Goal: Transaction & Acquisition: Download file/media

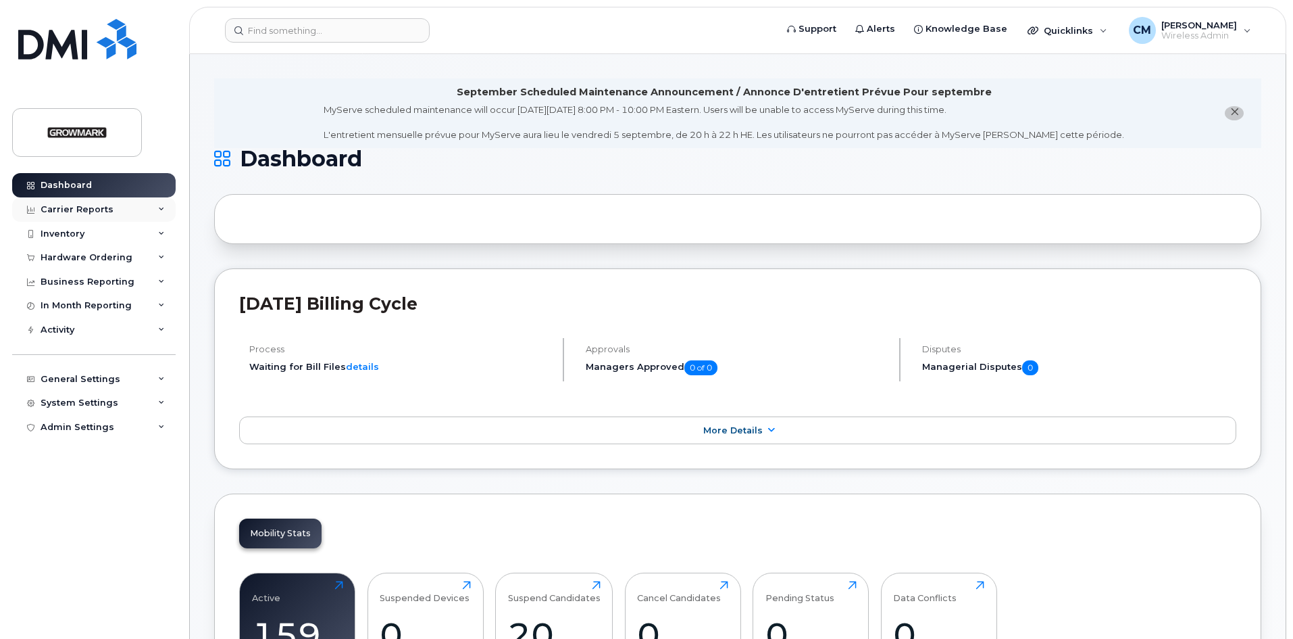
click at [86, 209] on div "Carrier Reports" at bounding box center [77, 209] width 73 height 11
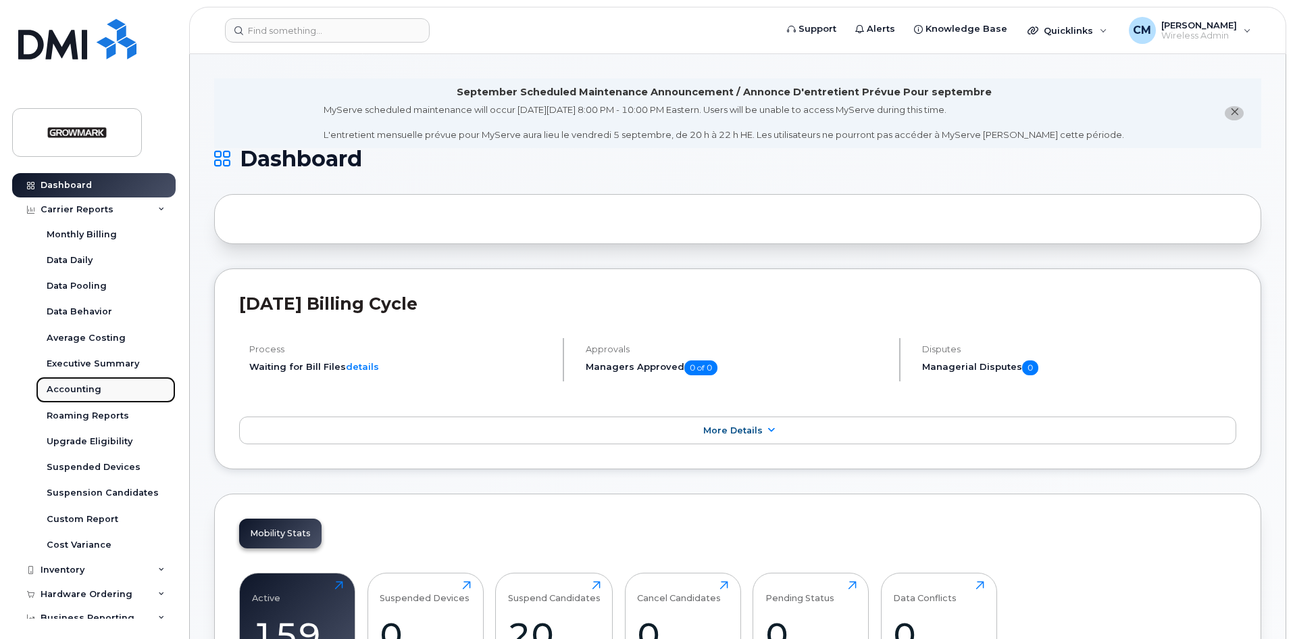
click at [81, 389] on div "Accounting" at bounding box center [74, 389] width 55 height 12
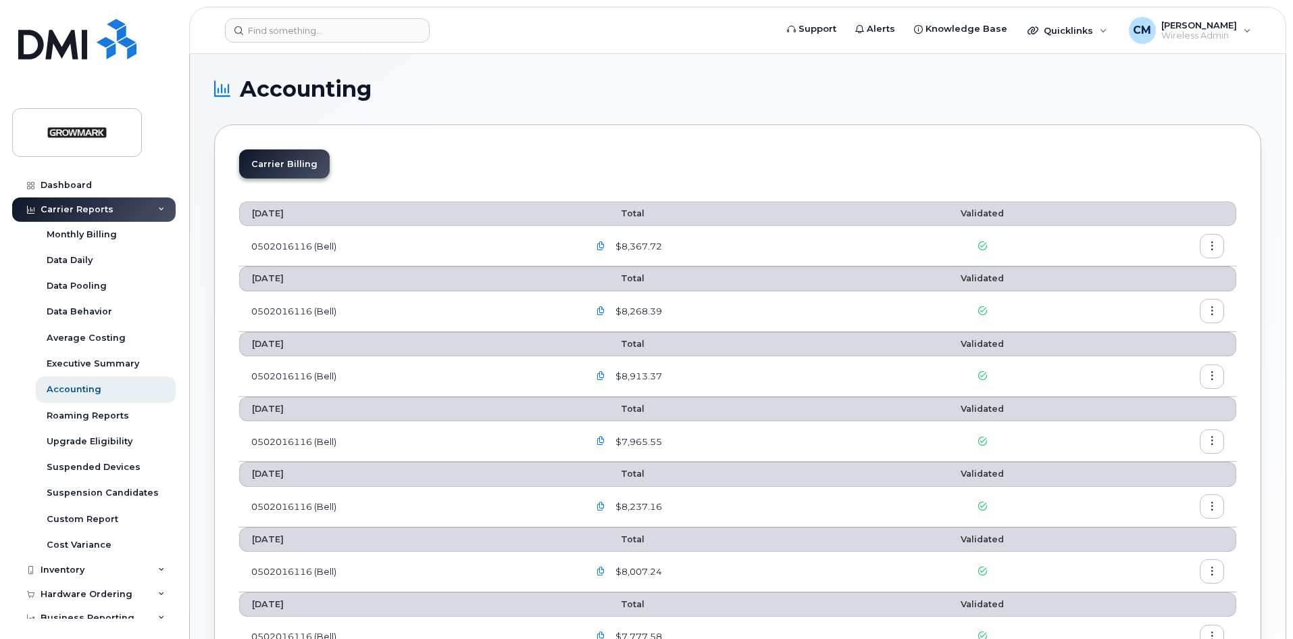
click at [605, 245] on icon "button" at bounding box center [601, 246] width 9 height 9
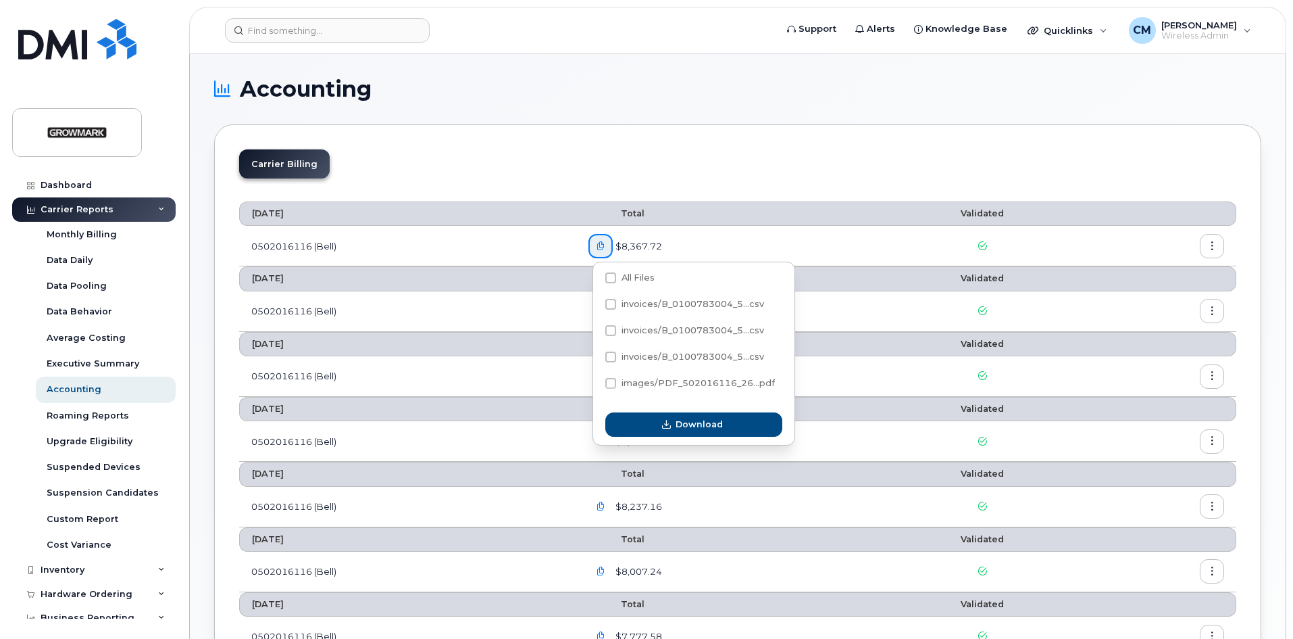
click at [628, 242] on span "$8,367.72" at bounding box center [637, 246] width 49 height 13
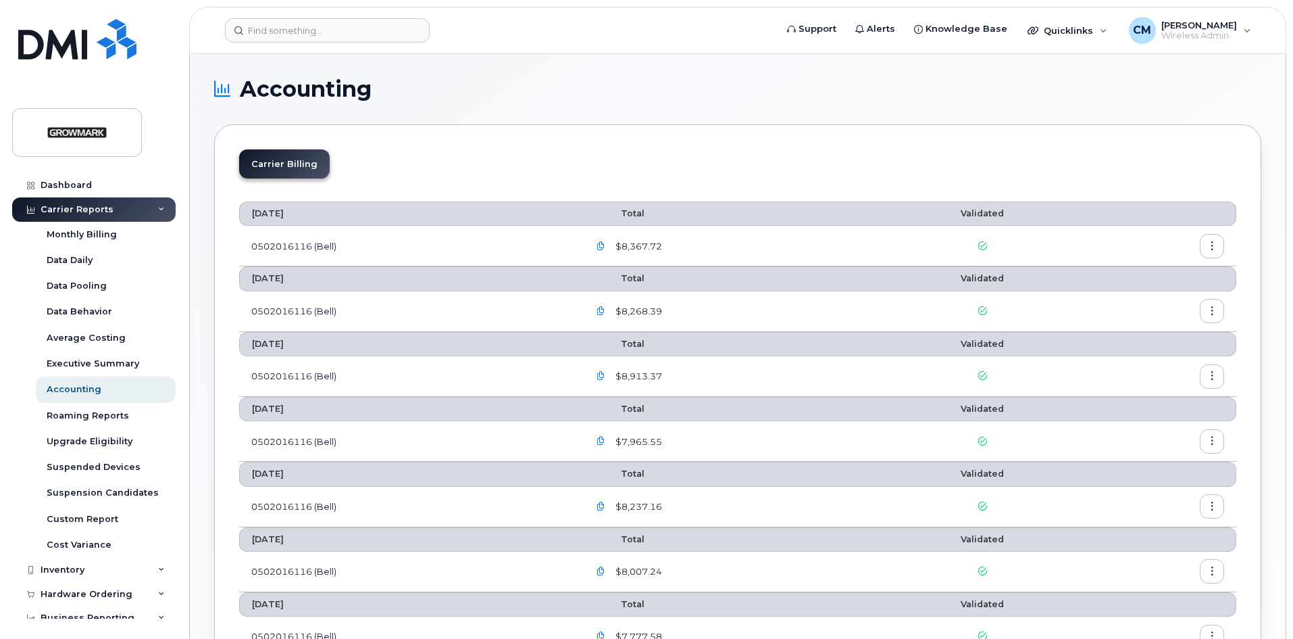
click at [1214, 245] on icon "button" at bounding box center [1212, 246] width 9 height 9
click at [1163, 301] on span "Download" at bounding box center [1150, 301] width 53 height 12
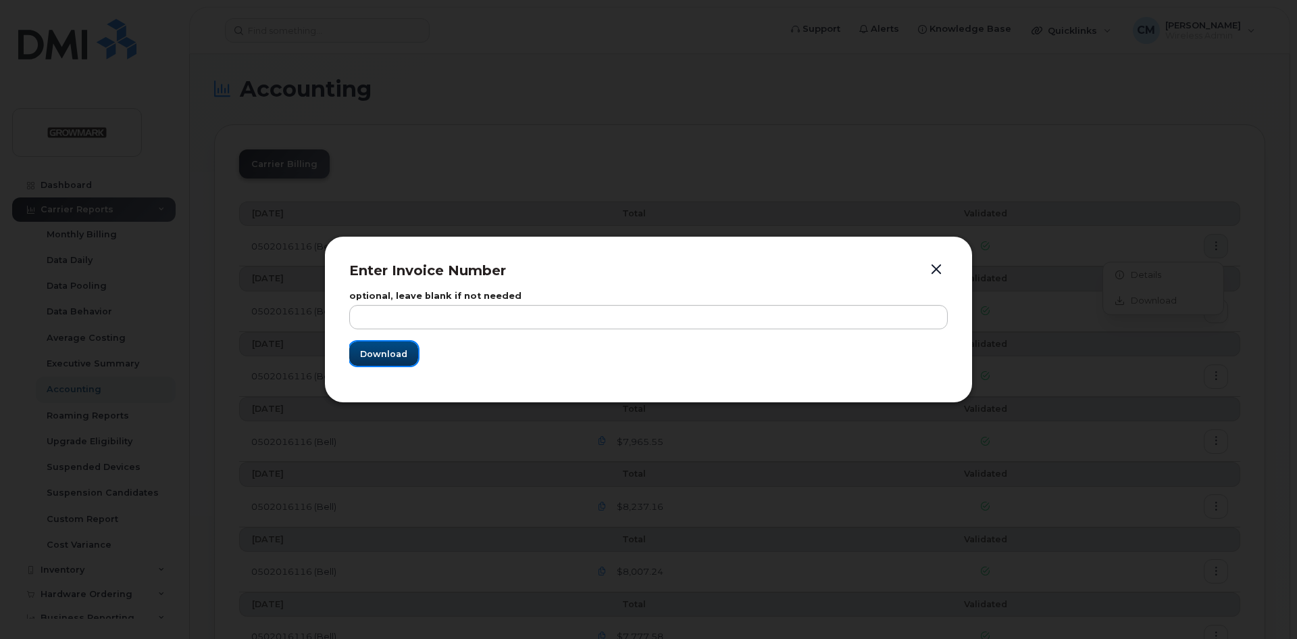
click at [387, 344] on button "Download" at bounding box center [383, 353] width 69 height 24
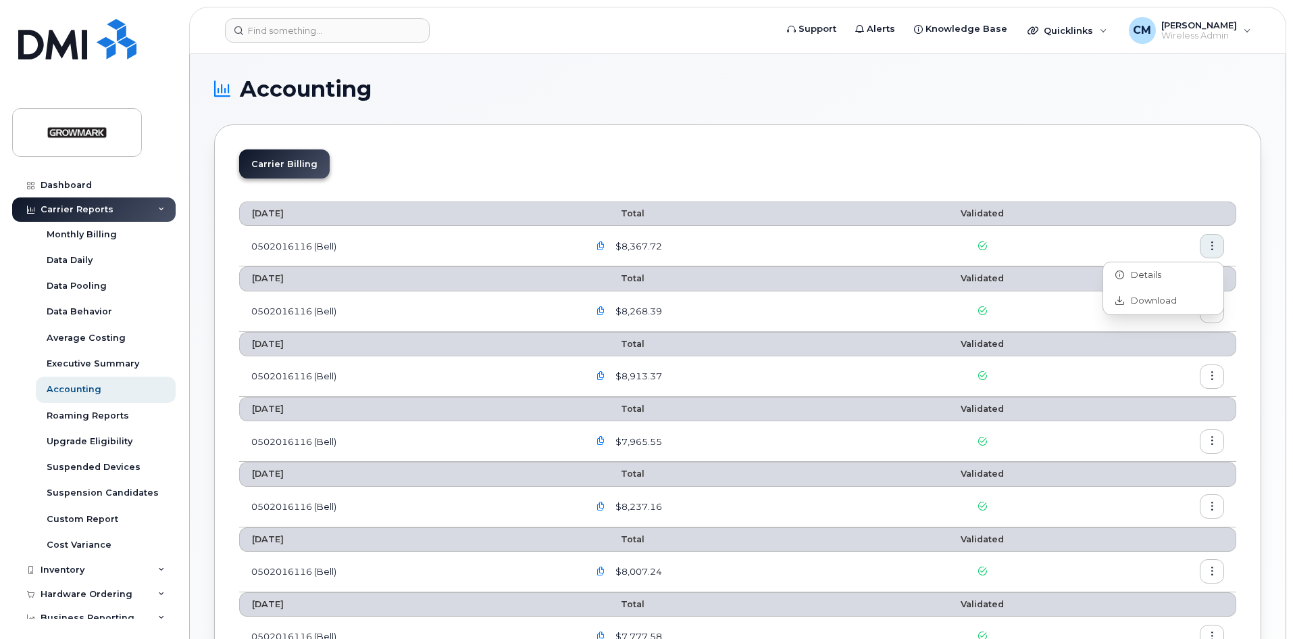
click at [605, 242] on icon "button" at bounding box center [601, 246] width 9 height 9
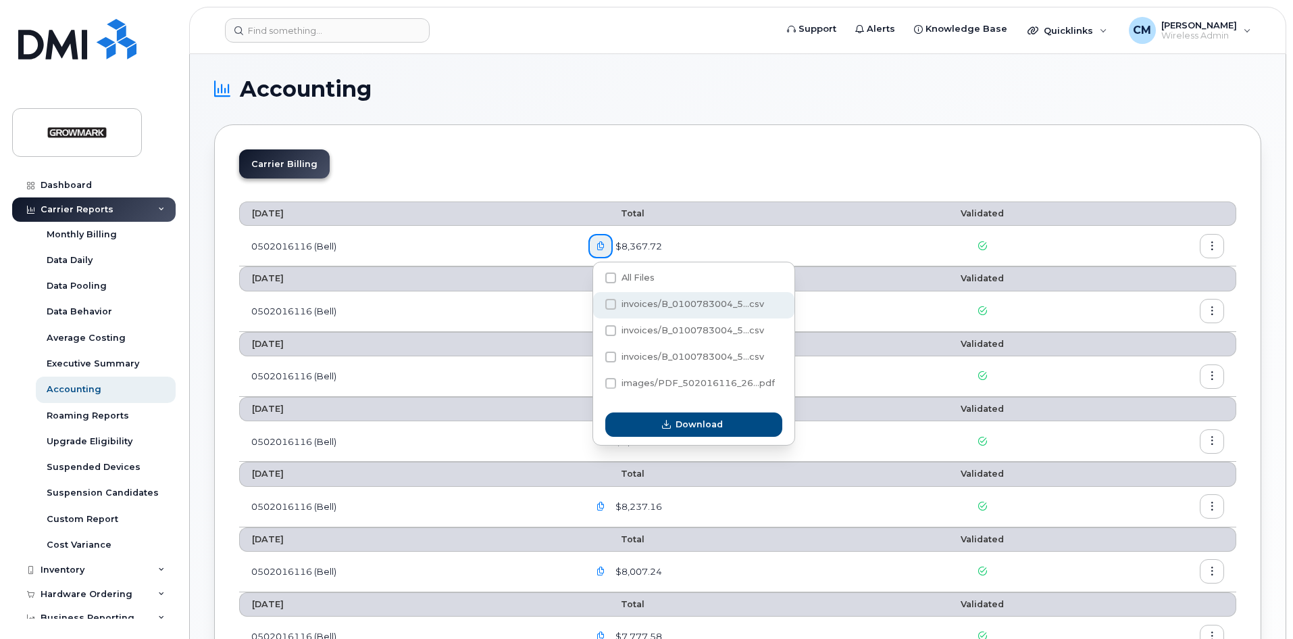
click at [699, 303] on span "invoices/B_0100783004_5...csv" at bounding box center [693, 304] width 143 height 10
click at [596, 303] on input "invoices/B_0100783004_5...csv" at bounding box center [592, 304] width 7 height 7
checkbox input "true"
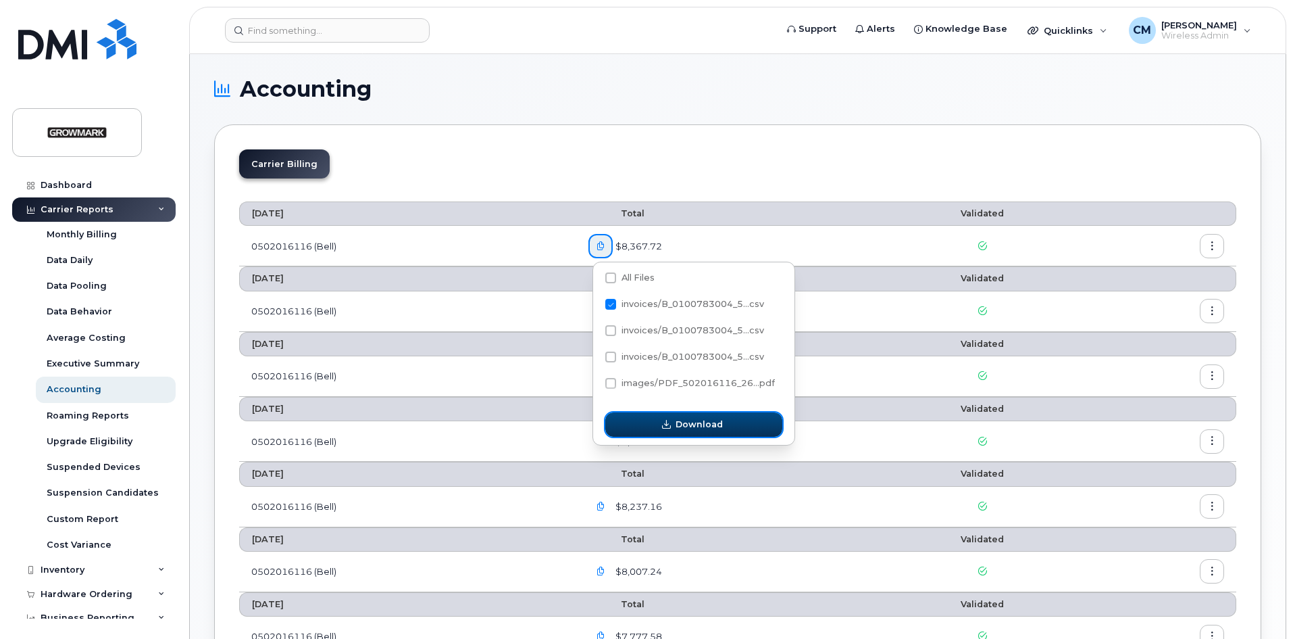
click at [699, 418] on span "Download" at bounding box center [699, 424] width 47 height 13
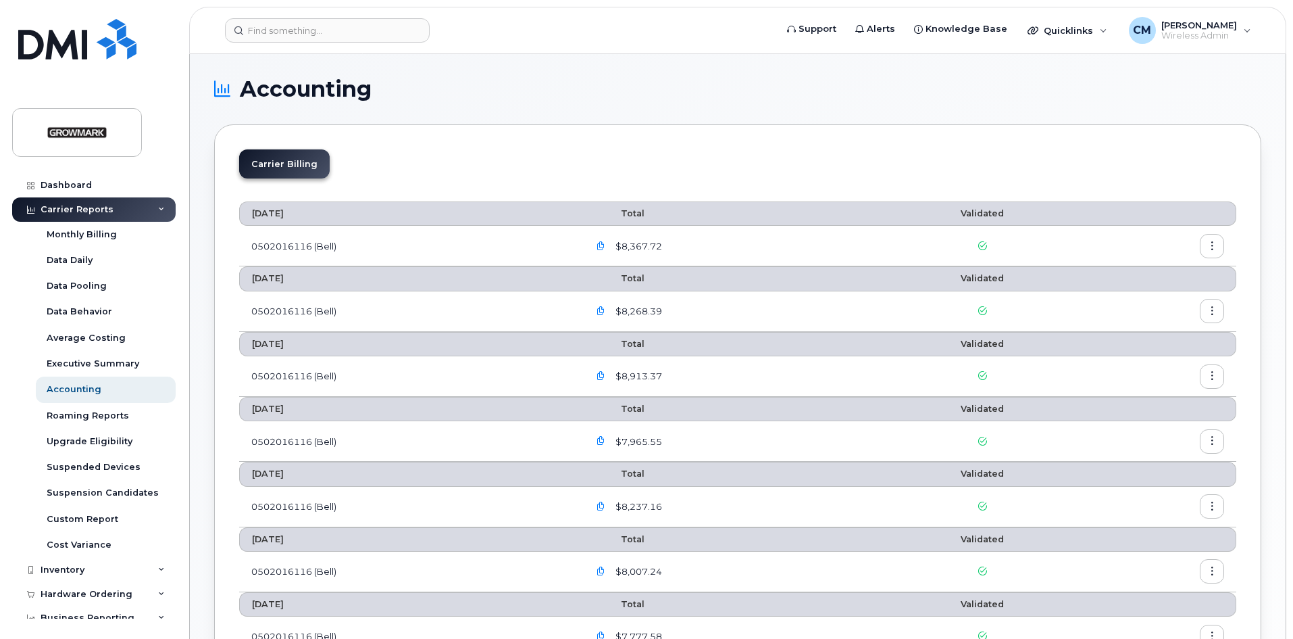
click at [1212, 247] on icon "button" at bounding box center [1212, 246] width 9 height 9
click at [975, 241] on div at bounding box center [983, 246] width 184 height 13
click at [603, 243] on icon "button" at bounding box center [601, 246] width 9 height 9
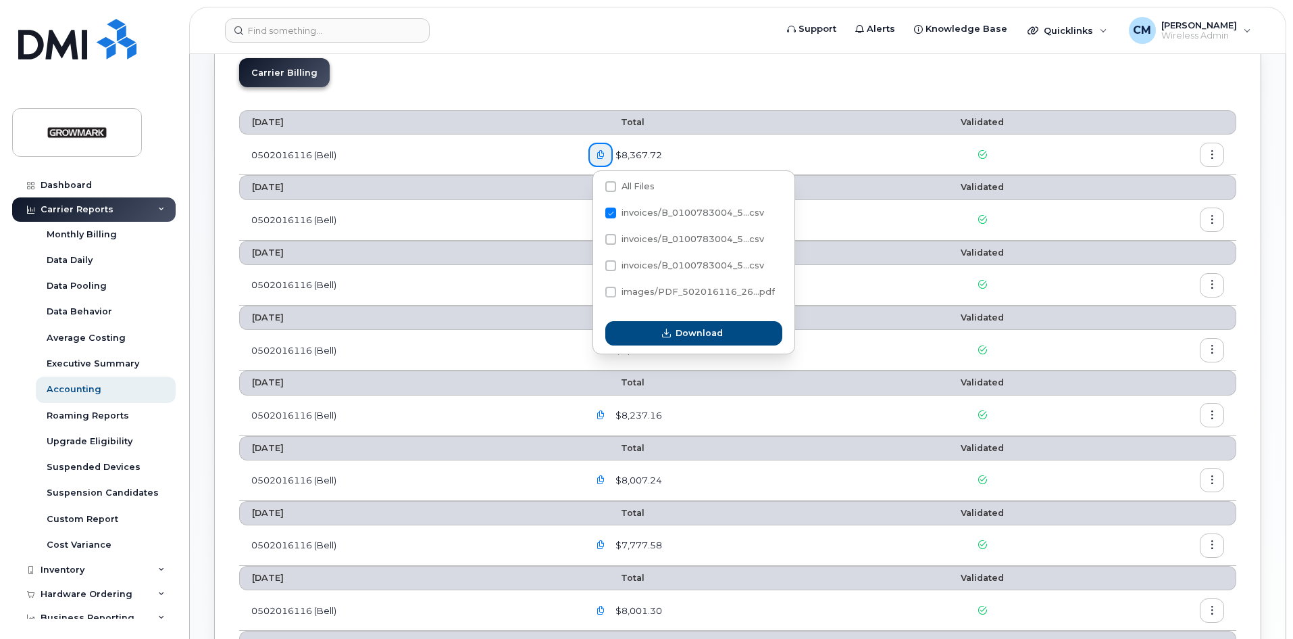
scroll to position [68, 0]
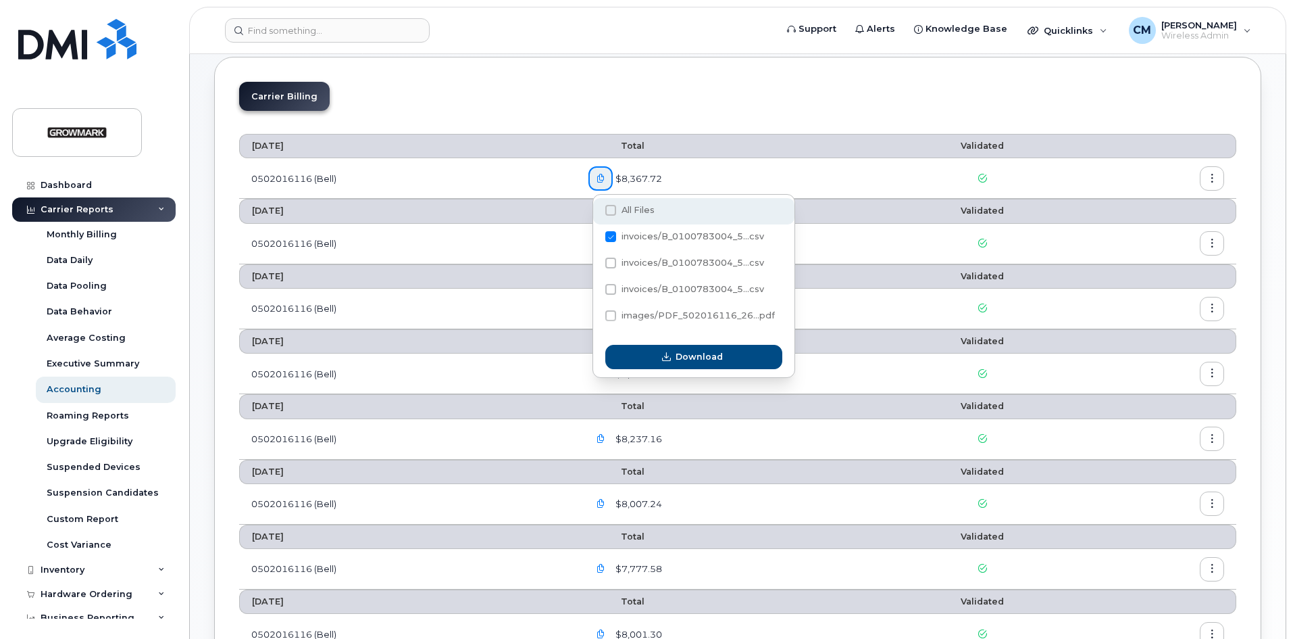
click at [609, 205] on span at bounding box center [610, 210] width 11 height 11
click at [596, 207] on input "All Files" at bounding box center [592, 210] width 7 height 7
checkbox input "true"
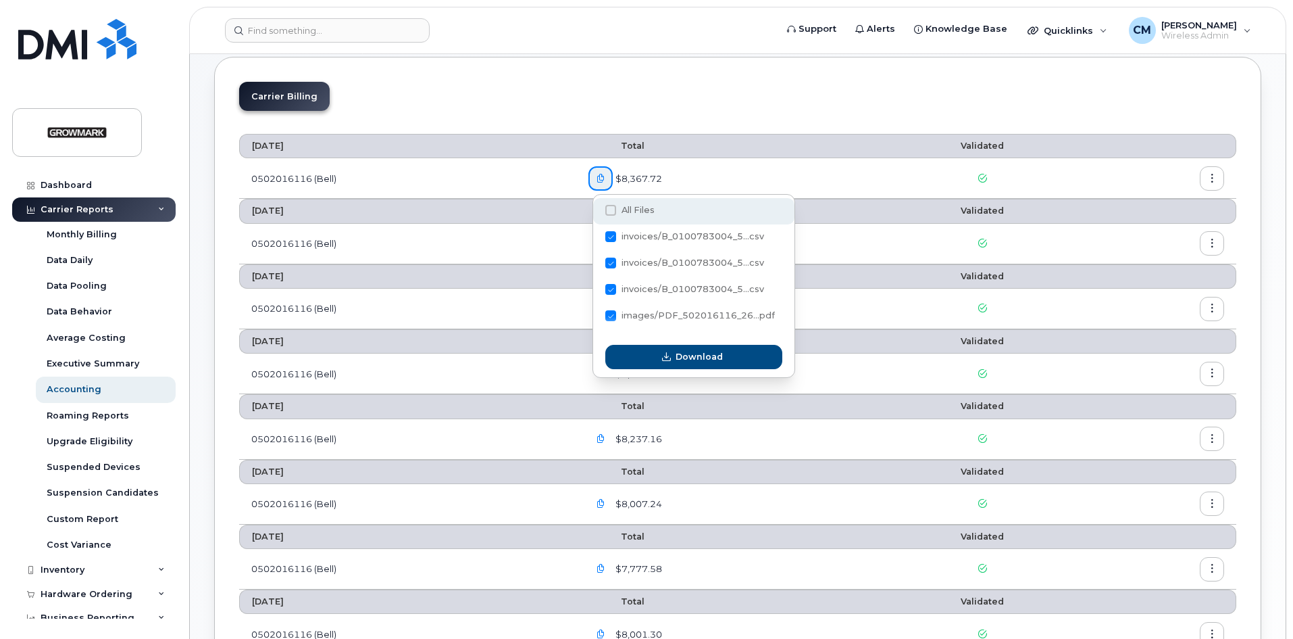
checkbox input "true"
click at [607, 234] on span at bounding box center [610, 236] width 11 height 11
click at [596, 234] on input "invoices/B_0100783004_5...csv" at bounding box center [592, 237] width 7 height 7
checkbox input "true"
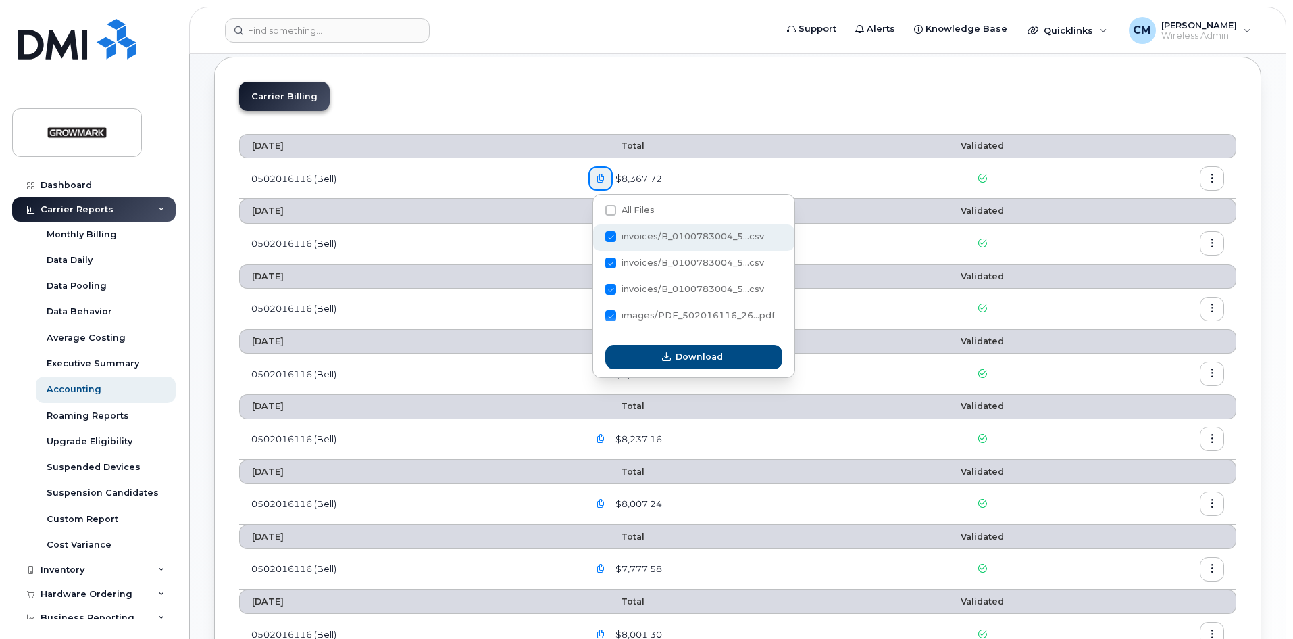
checkbox input "false"
click at [614, 266] on span at bounding box center [610, 262] width 11 height 11
click at [596, 266] on input "invoices/B_0100783004_5...csv" at bounding box center [592, 263] width 7 height 7
checkbox input "false"
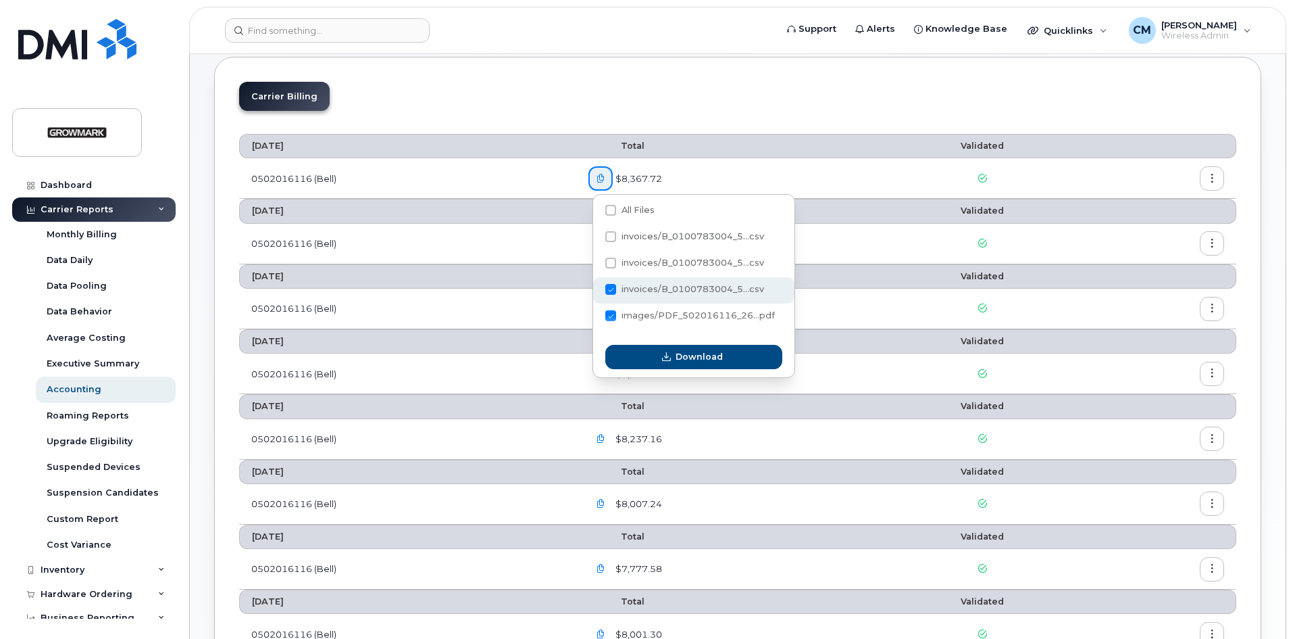
click at [612, 285] on span at bounding box center [610, 289] width 11 height 11
click at [596, 287] on input "invoices/B_0100783004_5...csv" at bounding box center [592, 290] width 7 height 7
checkbox input "false"
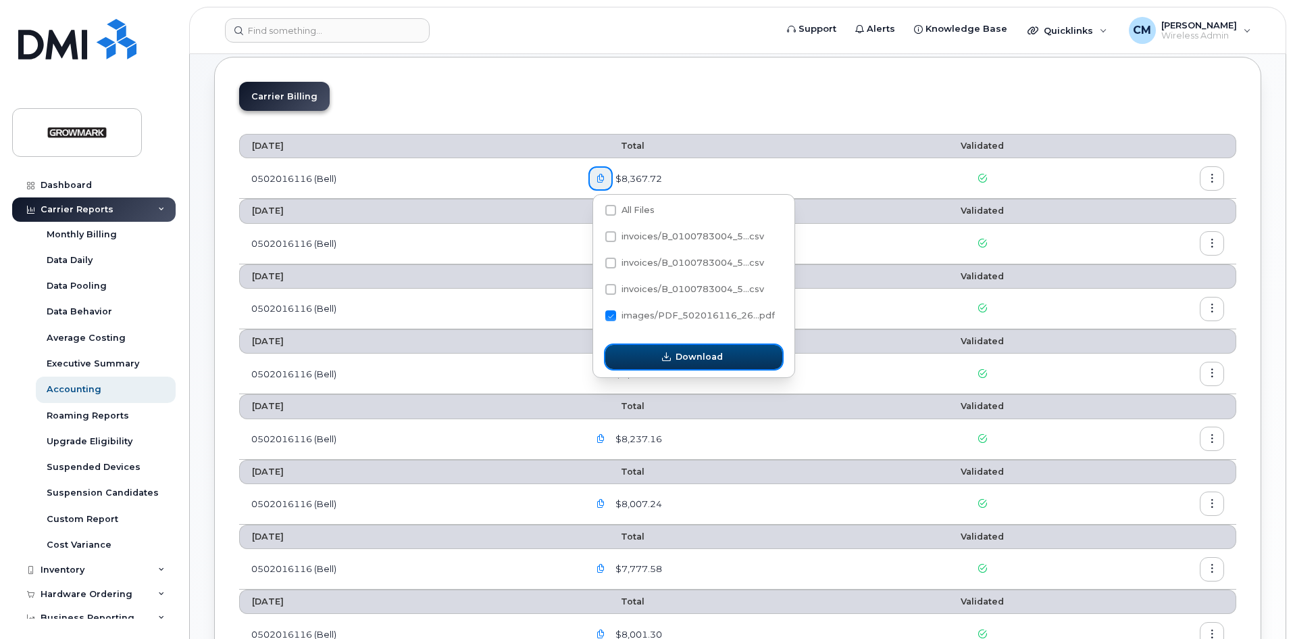
click at [713, 352] on span "Download" at bounding box center [699, 356] width 47 height 13
